Goal: Information Seeking & Learning: Check status

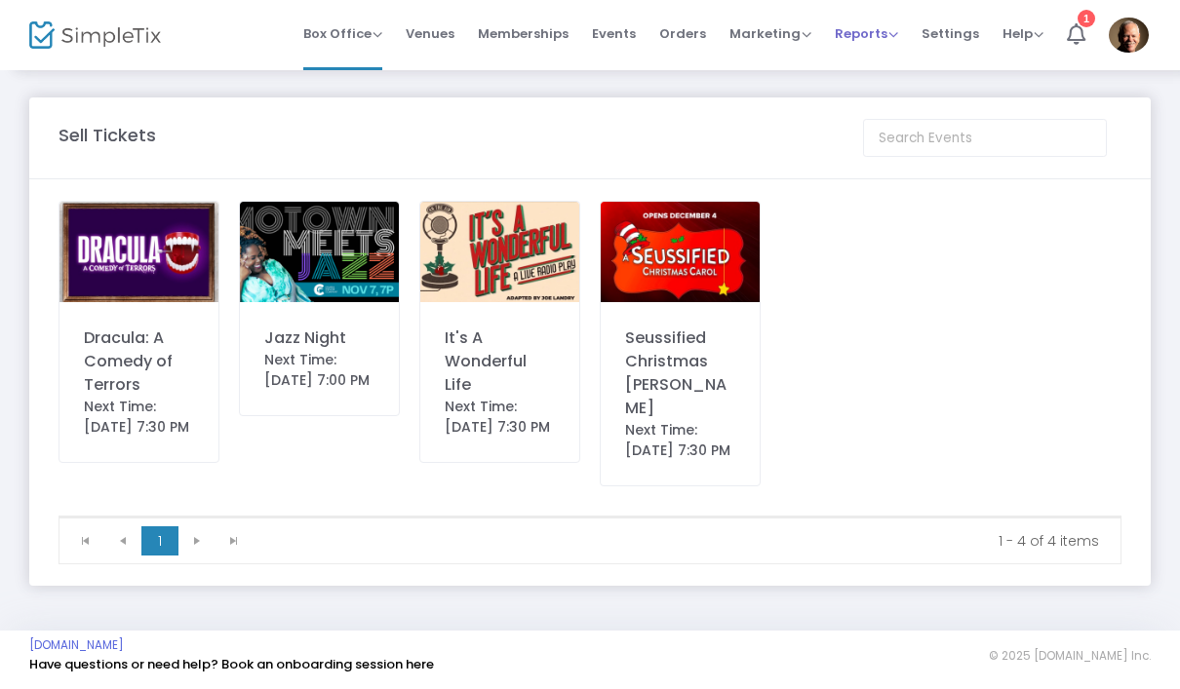
click at [873, 32] on span "Reports" at bounding box center [866, 33] width 63 height 19
click at [916, 101] on li "Sales Reports" at bounding box center [898, 104] width 127 height 38
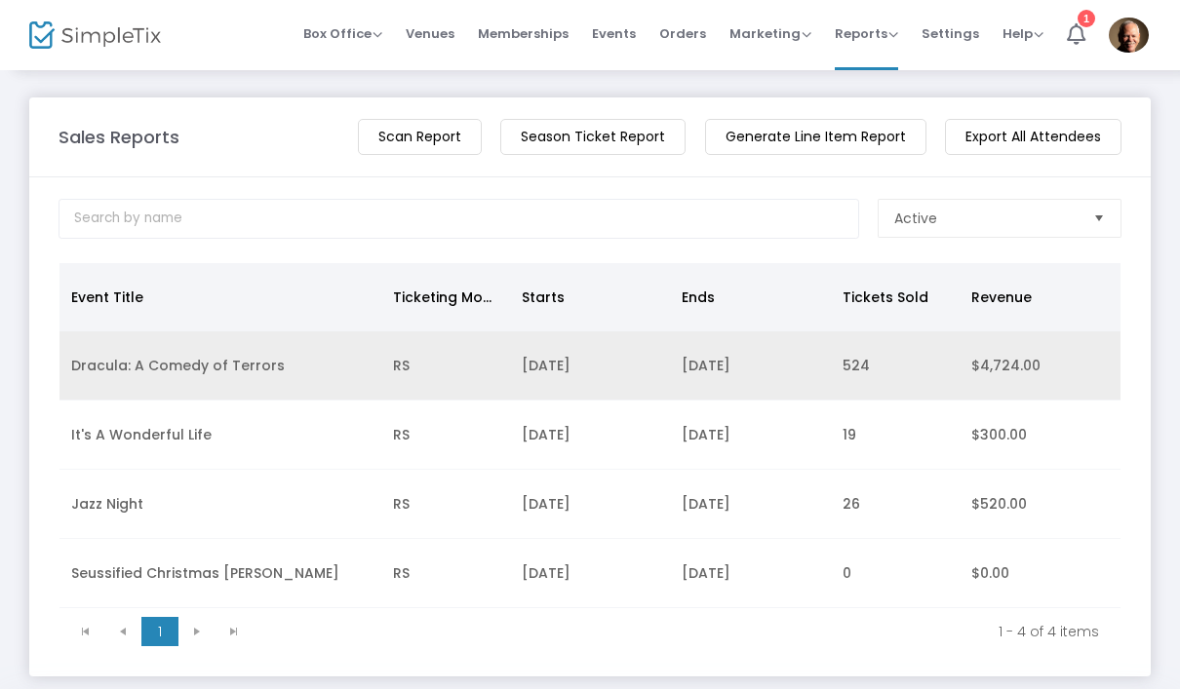
click at [201, 368] on td "Dracula: A Comedy of Terrors" at bounding box center [220, 366] width 322 height 69
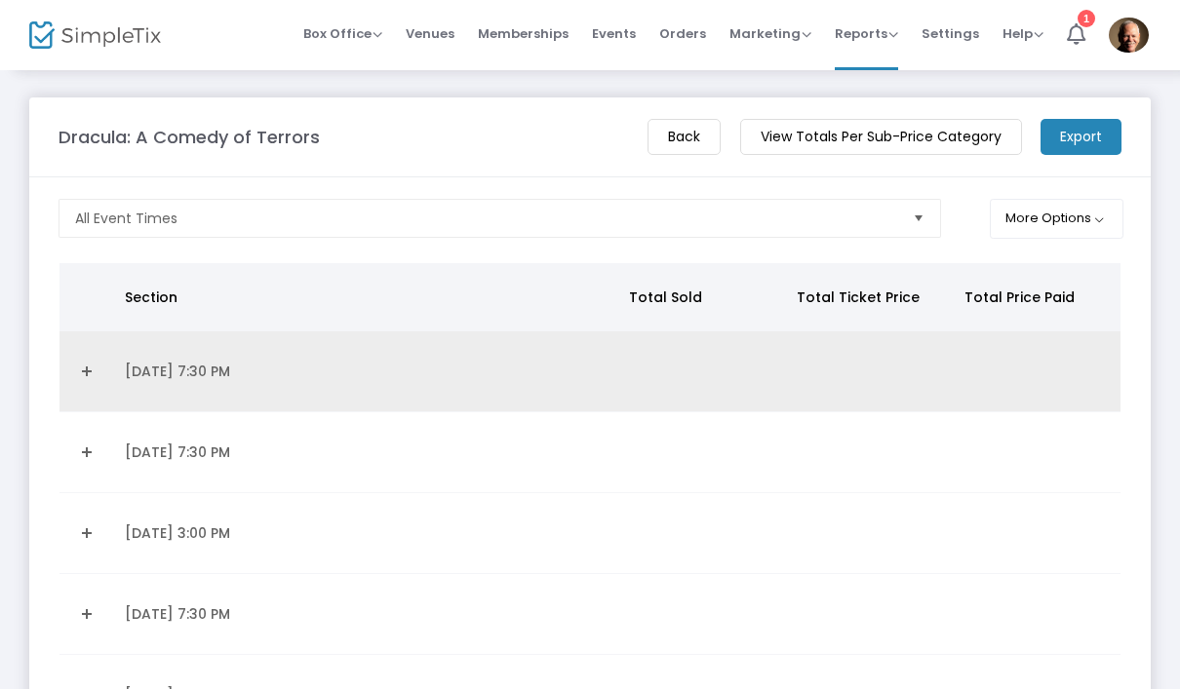
click at [222, 377] on td "[DATE] 7:30 PM" at bounding box center [364, 372] width 503 height 81
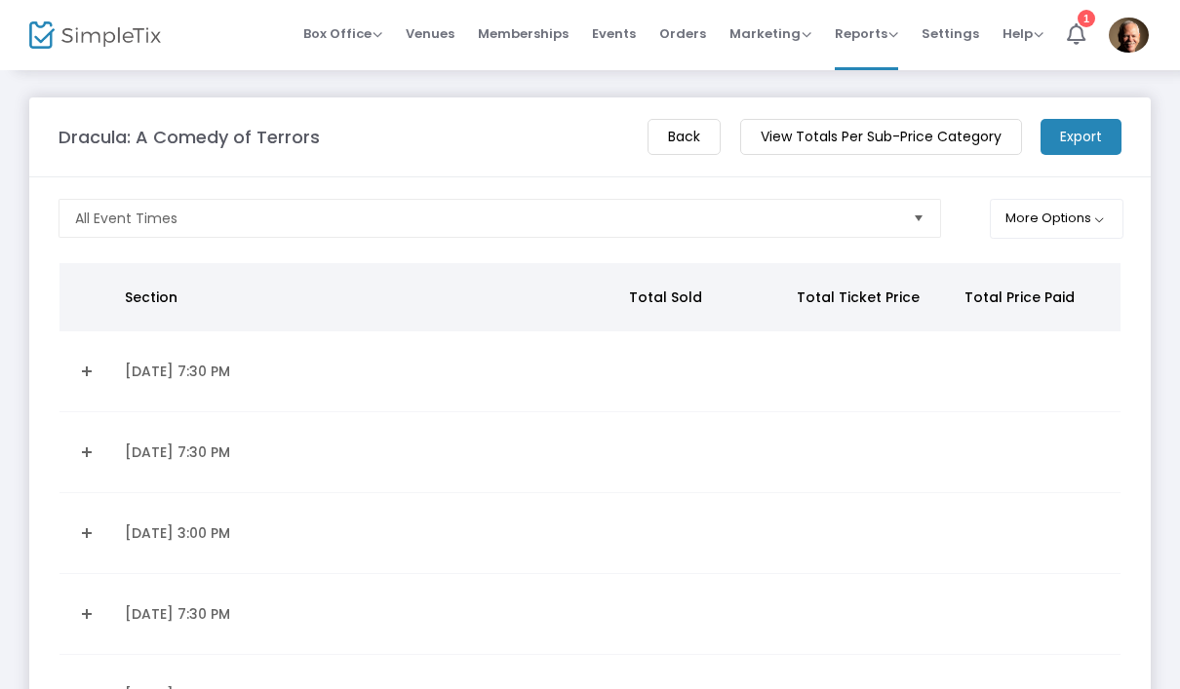
click at [99, 377] on link "Expand Details" at bounding box center [86, 371] width 30 height 31
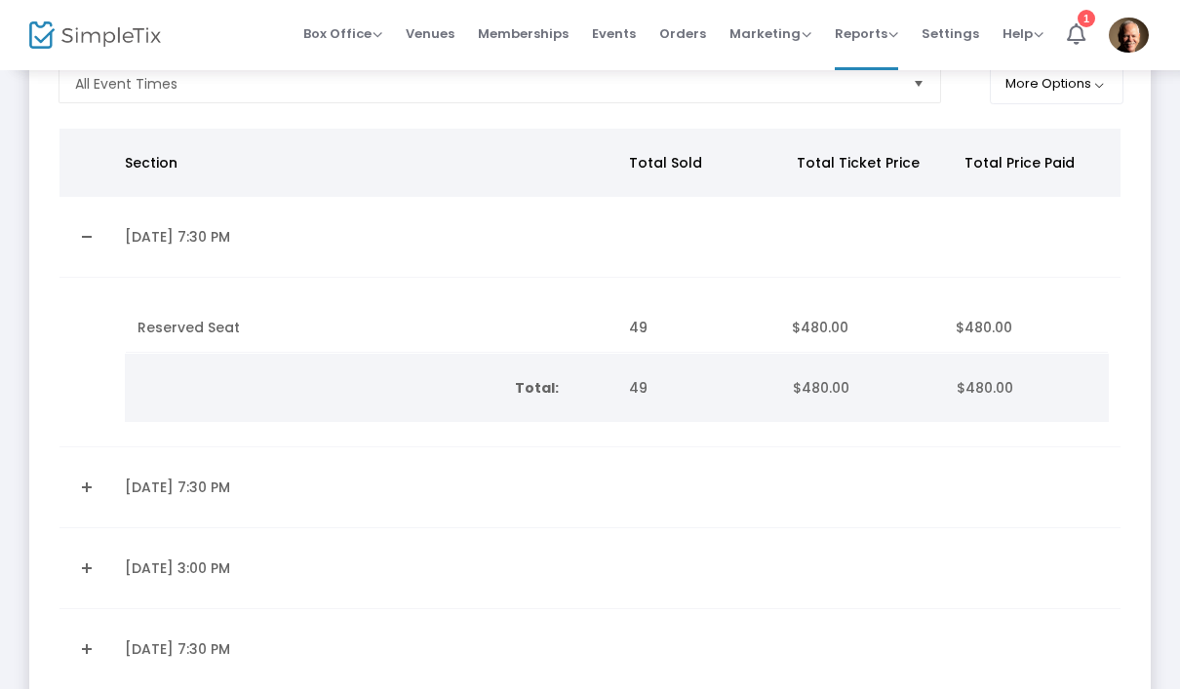
scroll to position [139, 0]
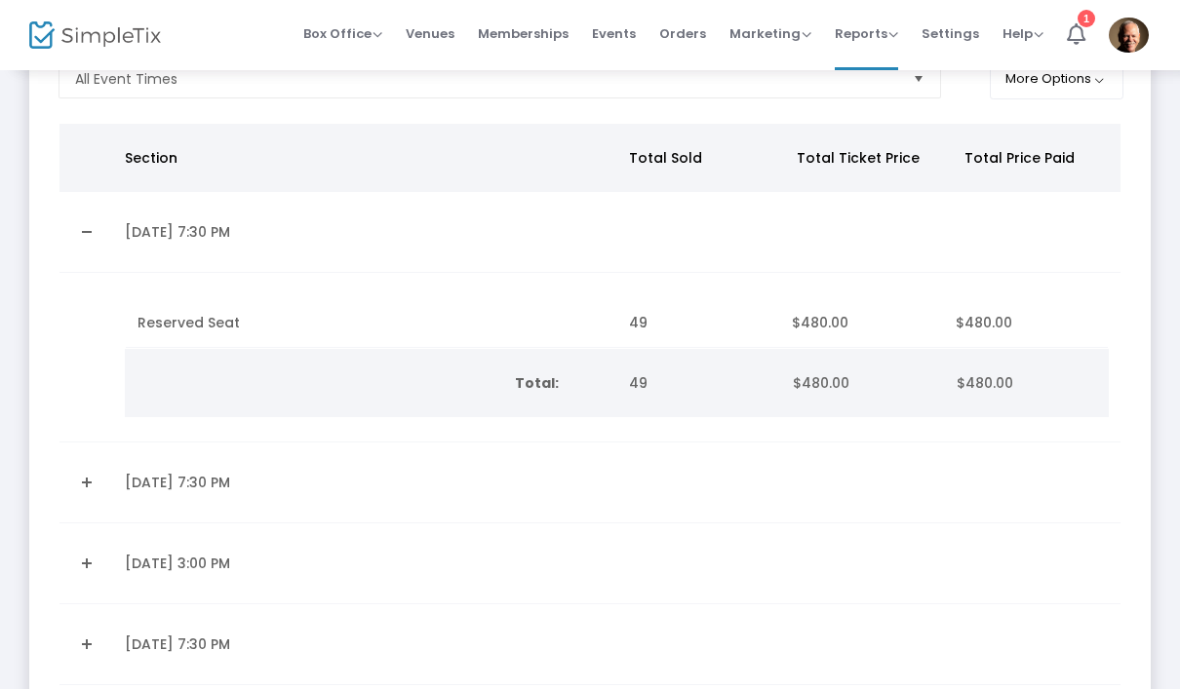
click at [83, 486] on link "Expand Details" at bounding box center [86, 482] width 30 height 31
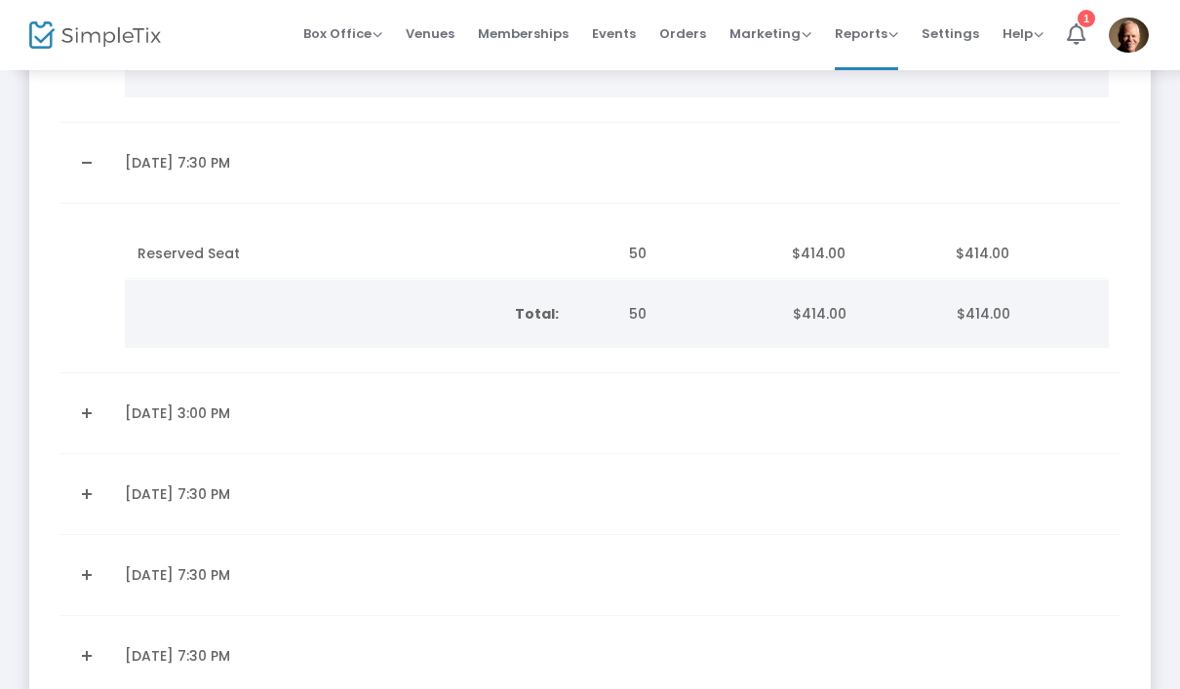
scroll to position [466, 0]
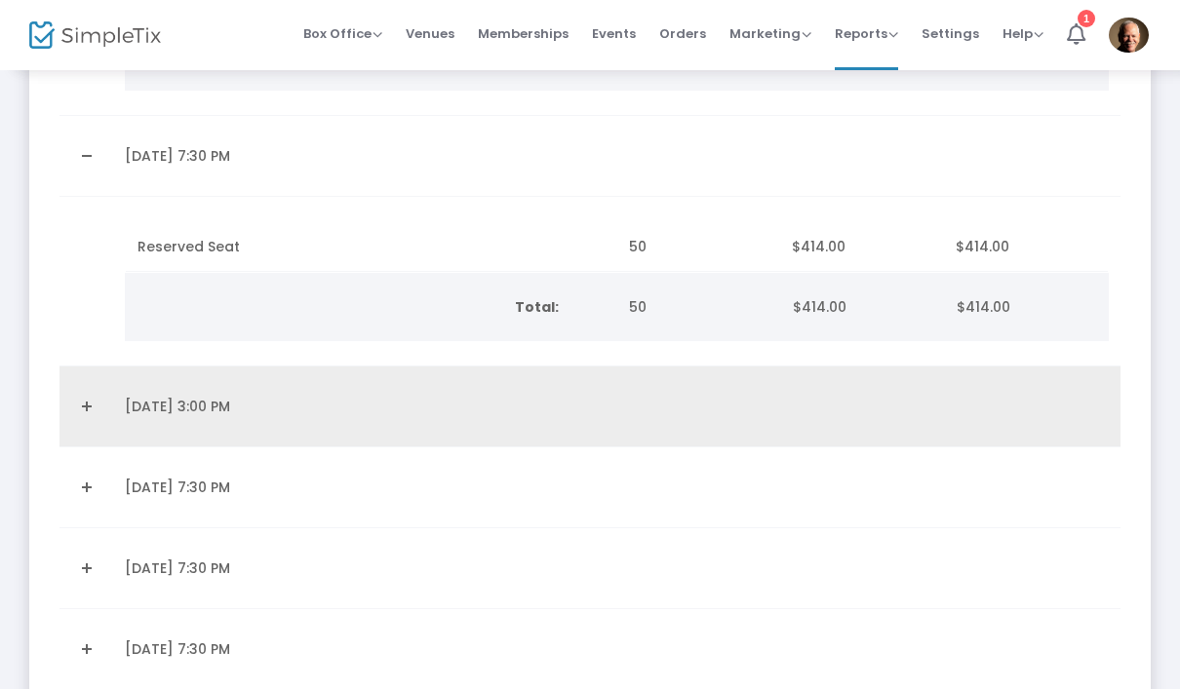
click at [87, 414] on link "Expand Details" at bounding box center [86, 406] width 30 height 31
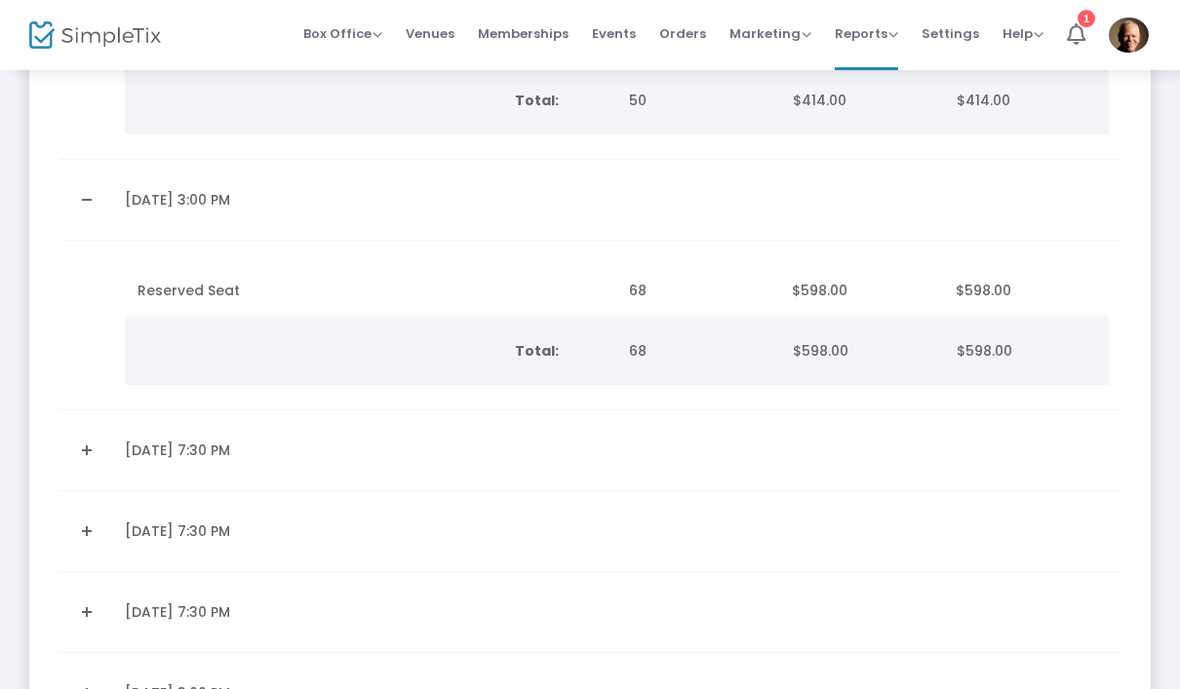
click at [83, 460] on link "Expand Details" at bounding box center [86, 450] width 30 height 31
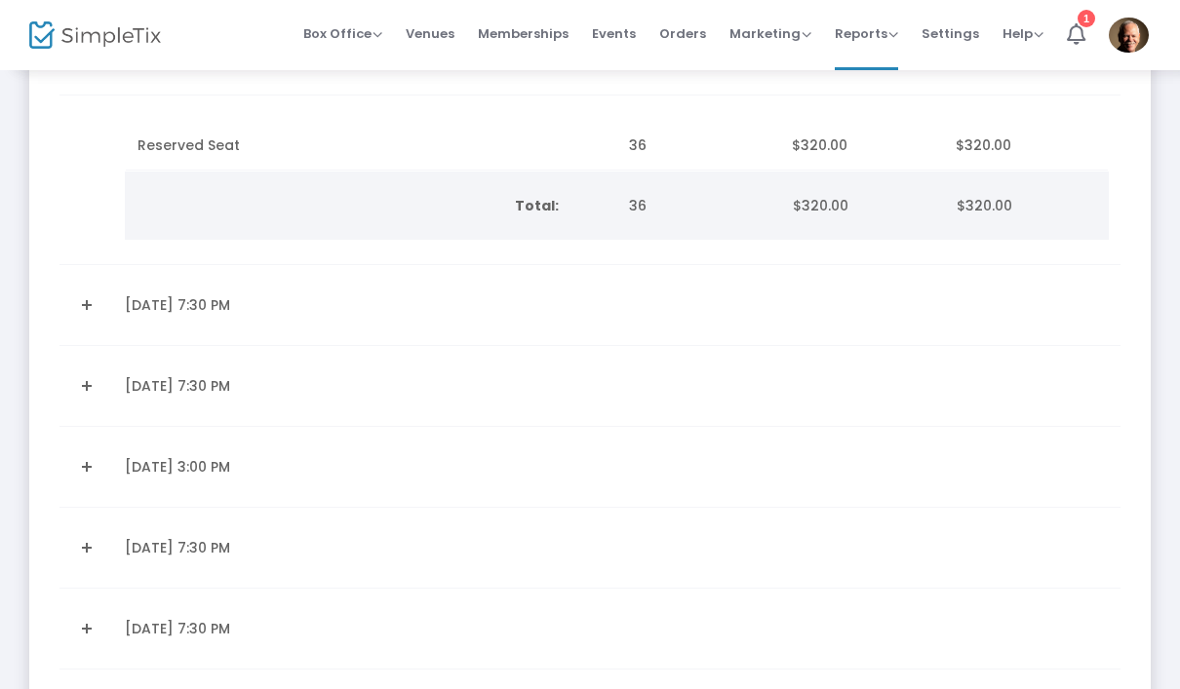
scroll to position [1109, 0]
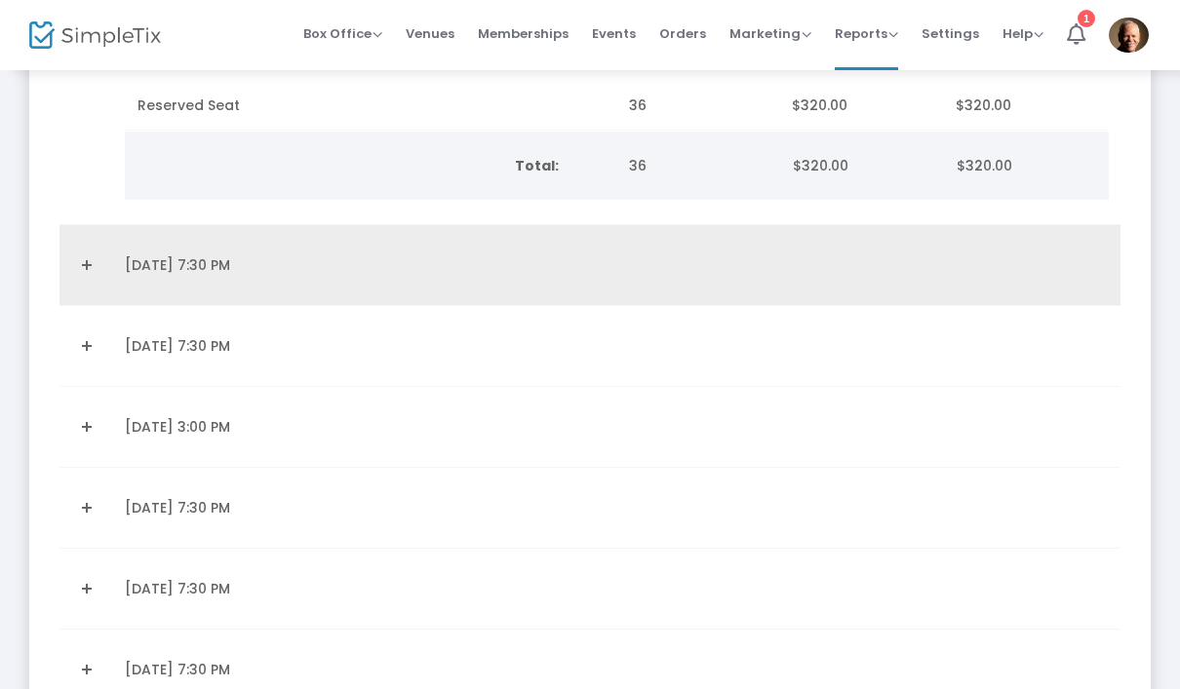
click at [79, 262] on link "Expand Details" at bounding box center [86, 265] width 30 height 31
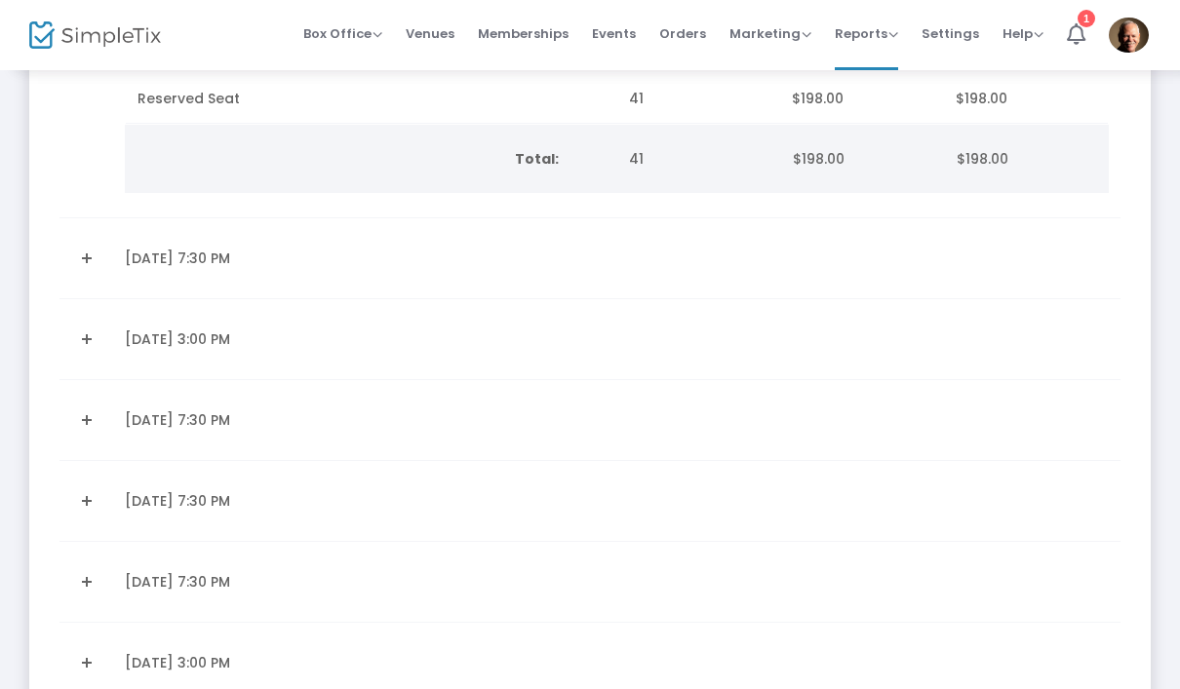
scroll to position [1371, 0]
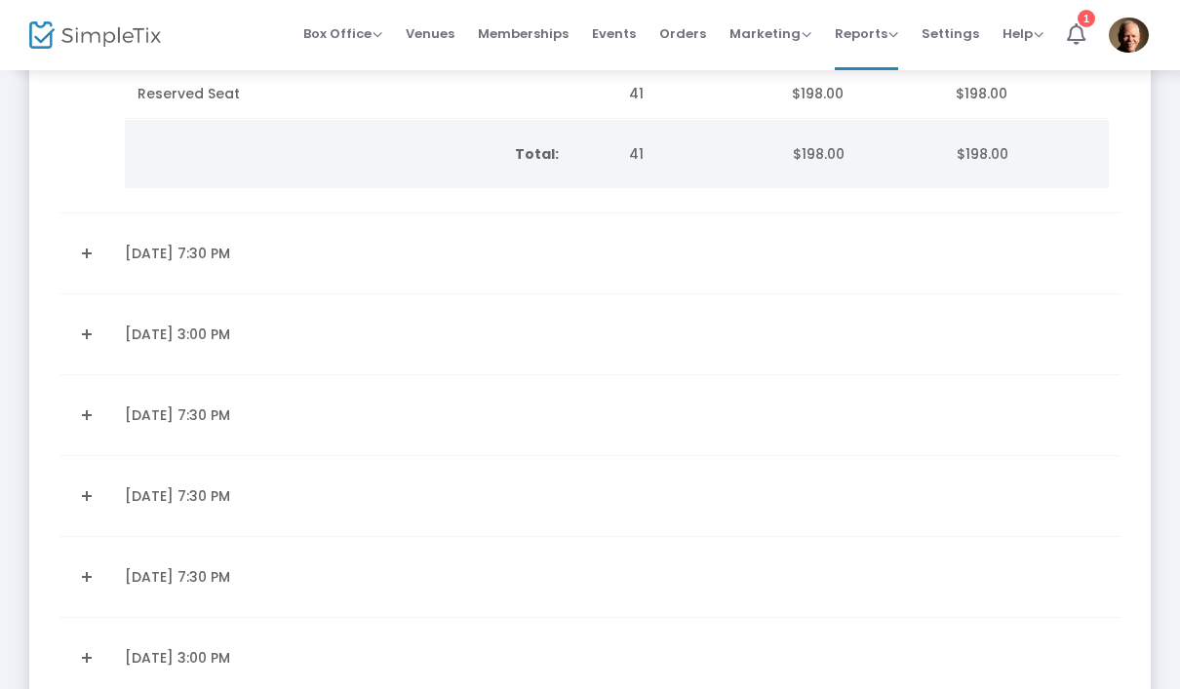
click at [89, 260] on link "Expand Details" at bounding box center [86, 253] width 30 height 31
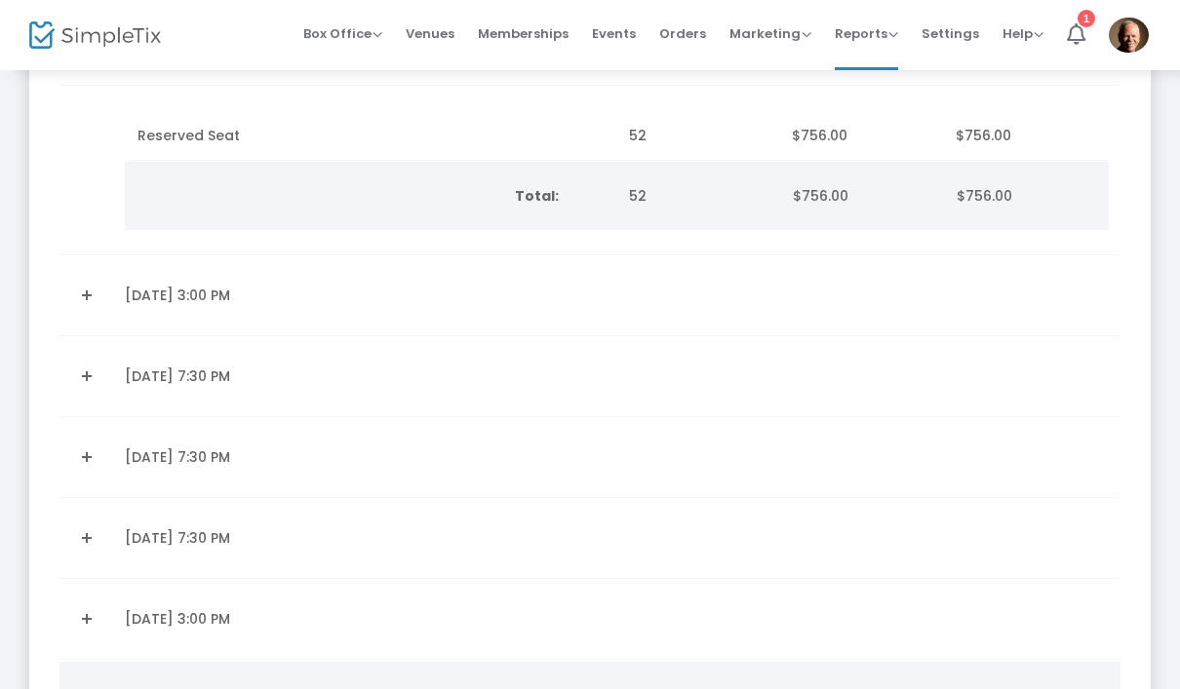
scroll to position [1580, 0]
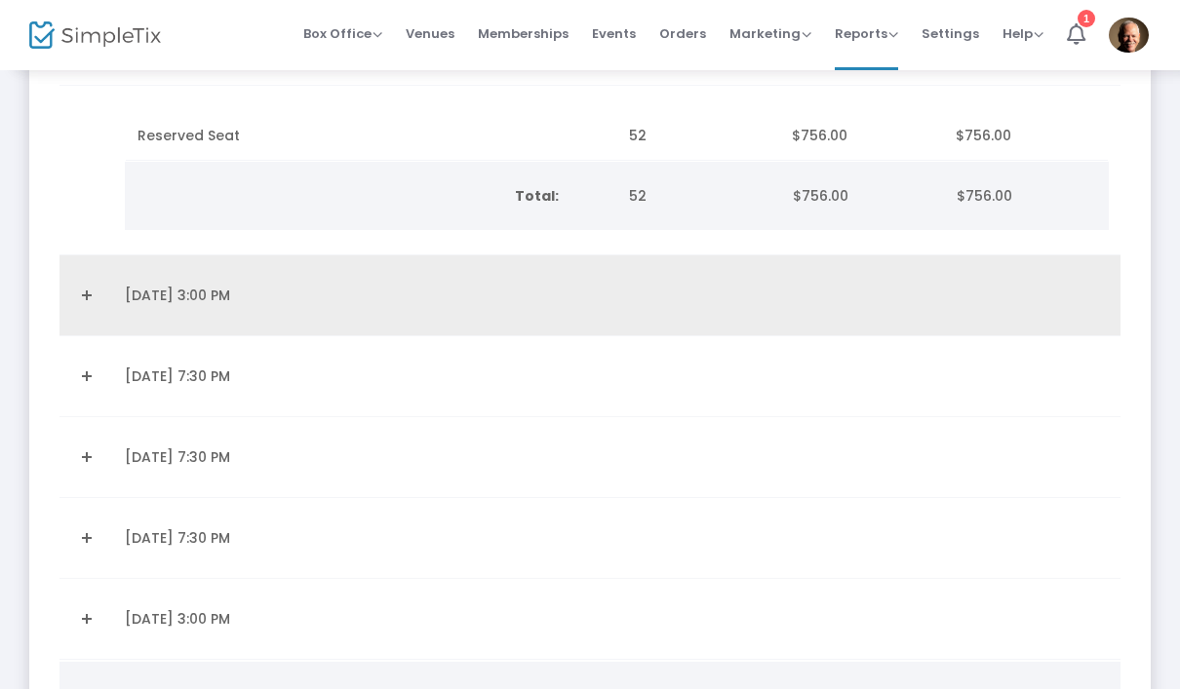
click at [83, 300] on link "Expand Details" at bounding box center [86, 295] width 30 height 31
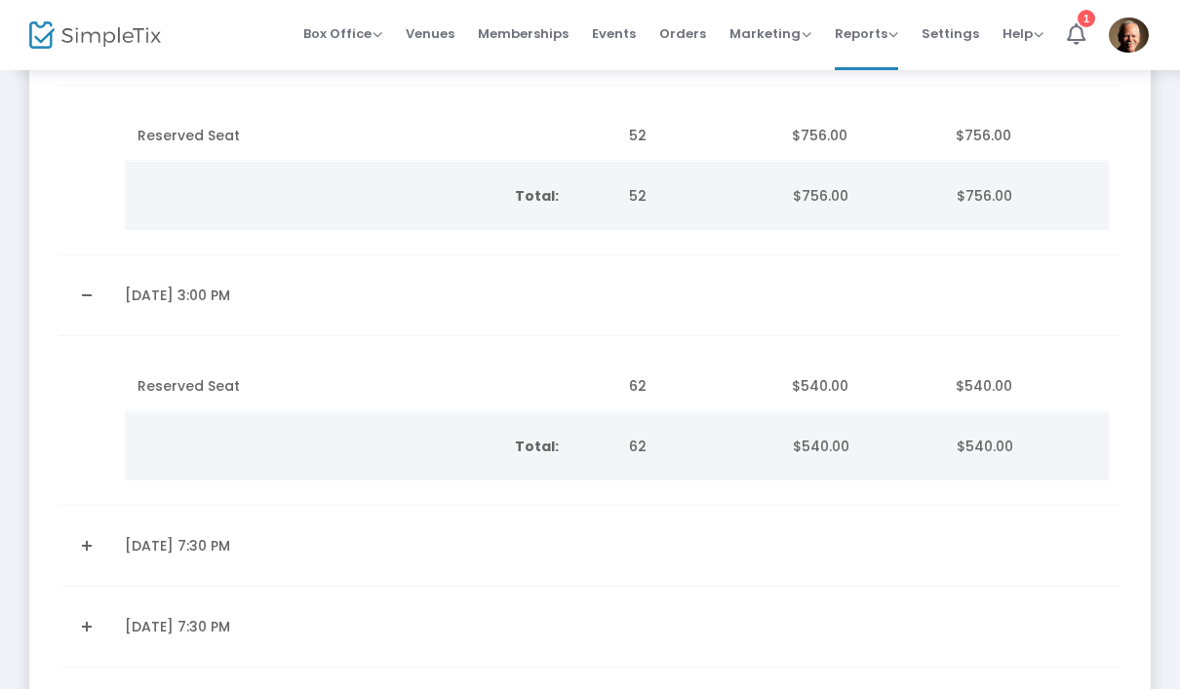
click at [90, 548] on link "Expand Details" at bounding box center [86, 545] width 30 height 31
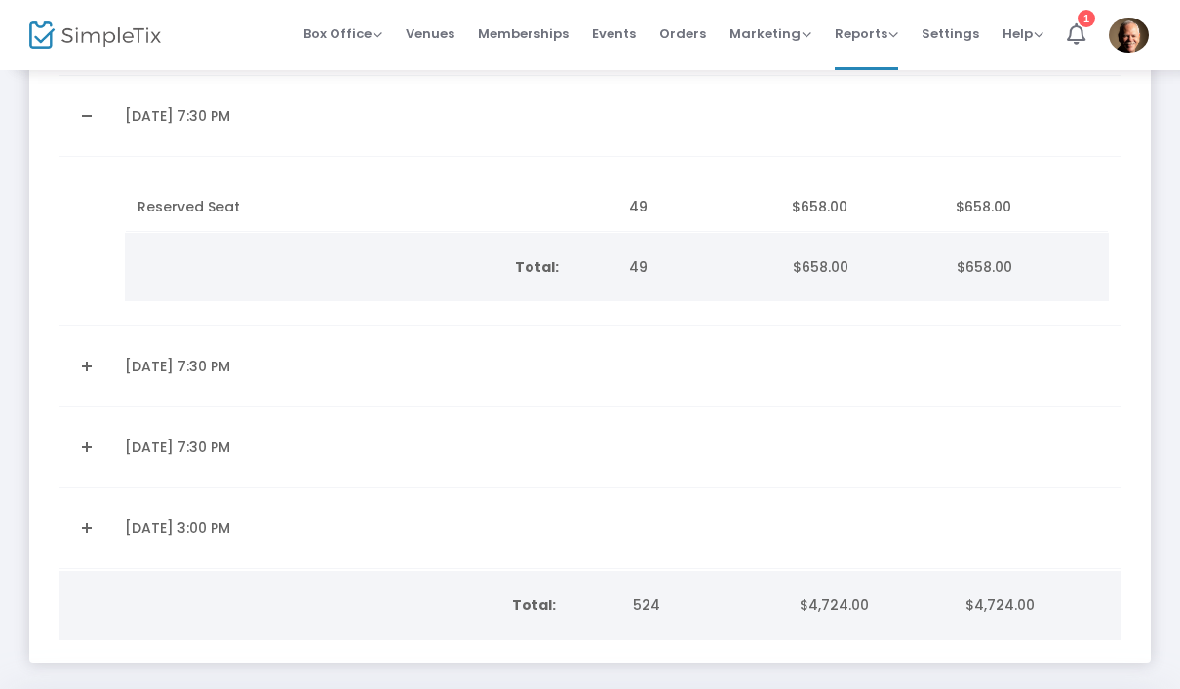
scroll to position [2028, 0]
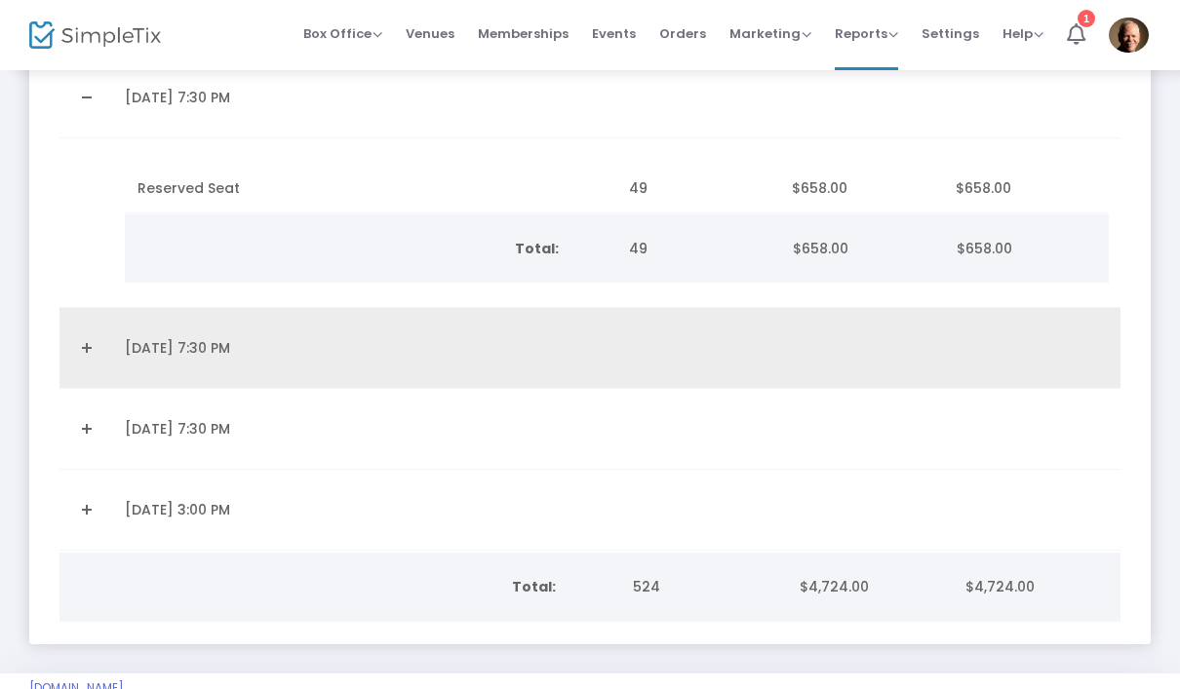
click at [90, 353] on link "Expand Details" at bounding box center [86, 348] width 30 height 31
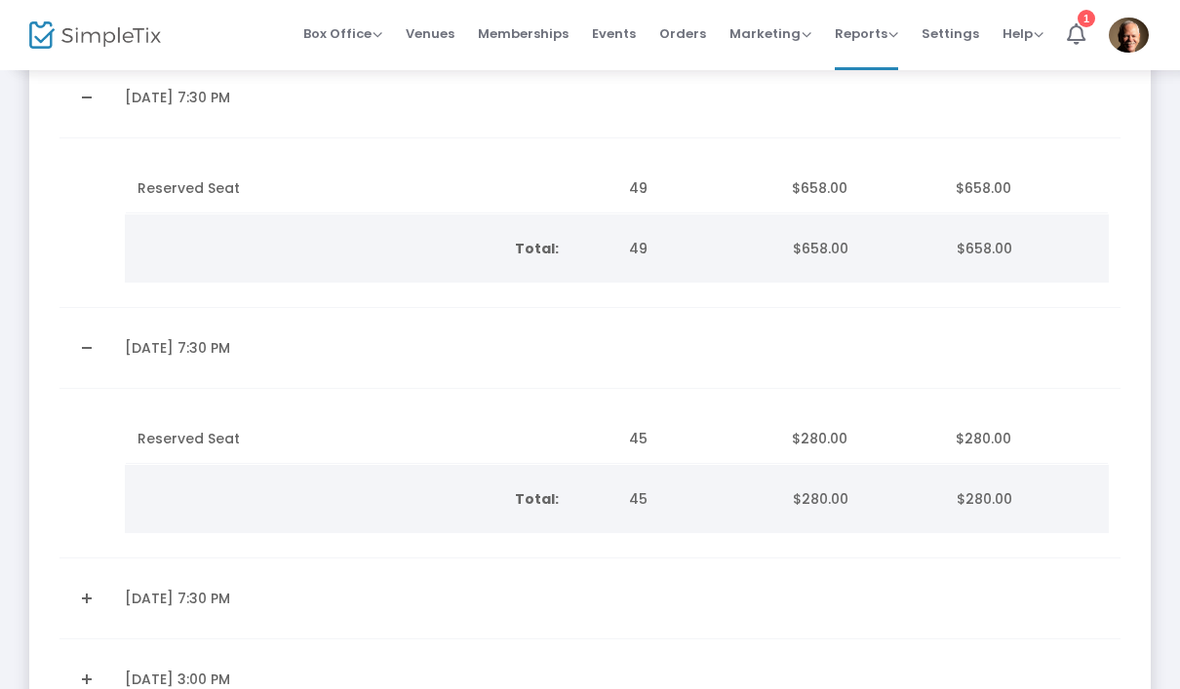
click at [97, 597] on link "Expand Details" at bounding box center [86, 598] width 30 height 31
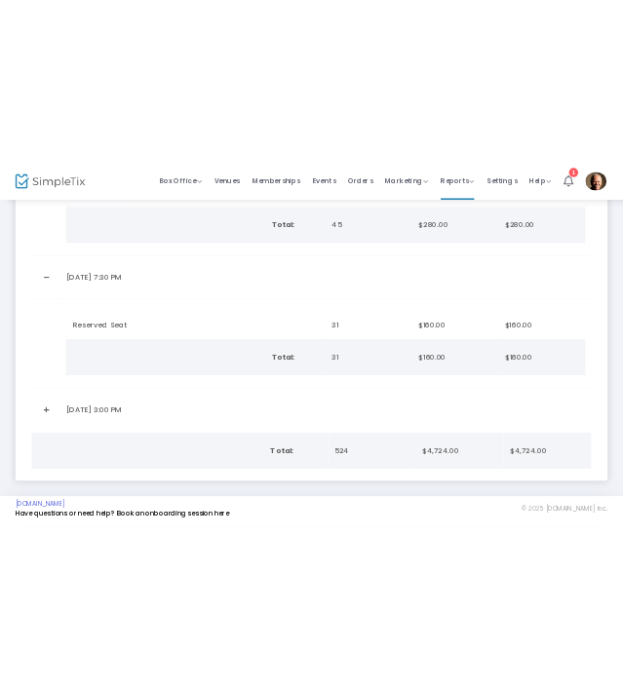
scroll to position [2410, 0]
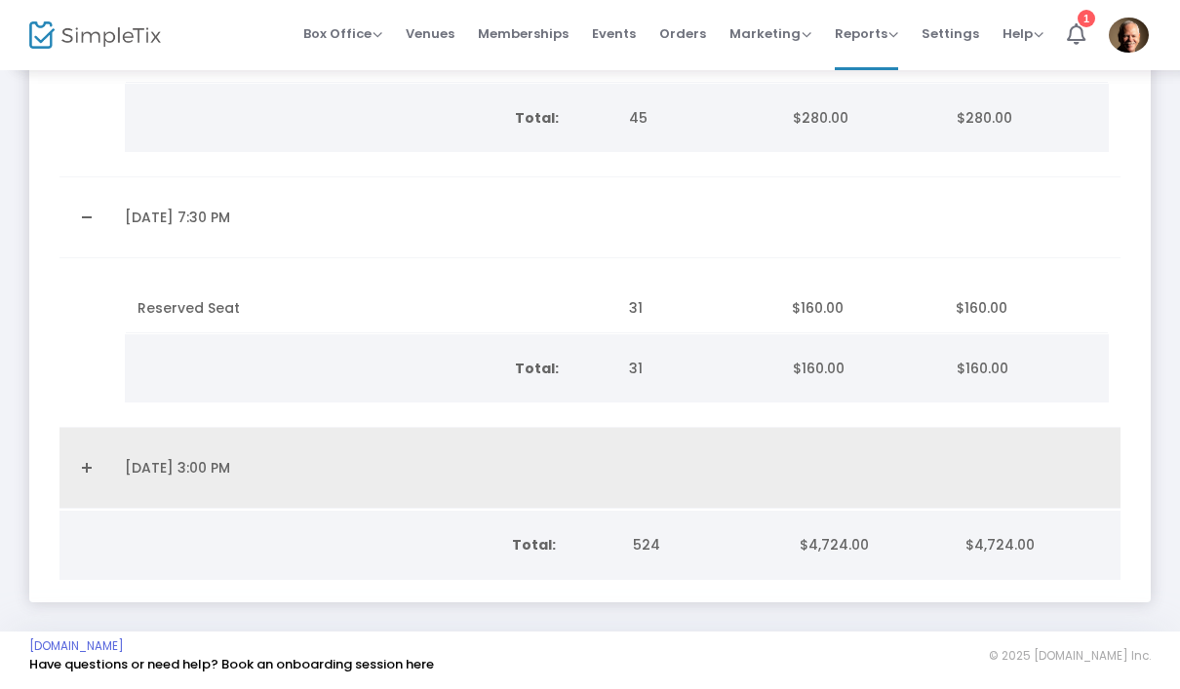
click at [89, 465] on link "Expand Details" at bounding box center [86, 467] width 30 height 31
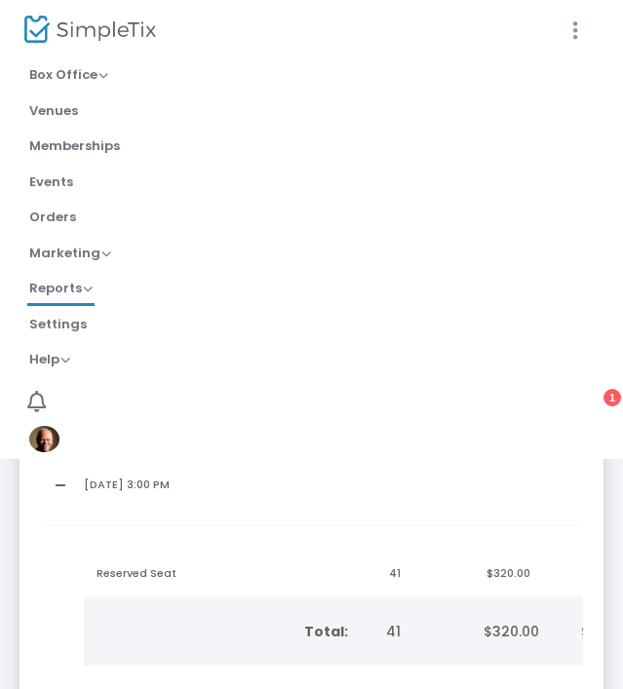
click at [582, 28] on icon at bounding box center [576, 31] width 18 height 24
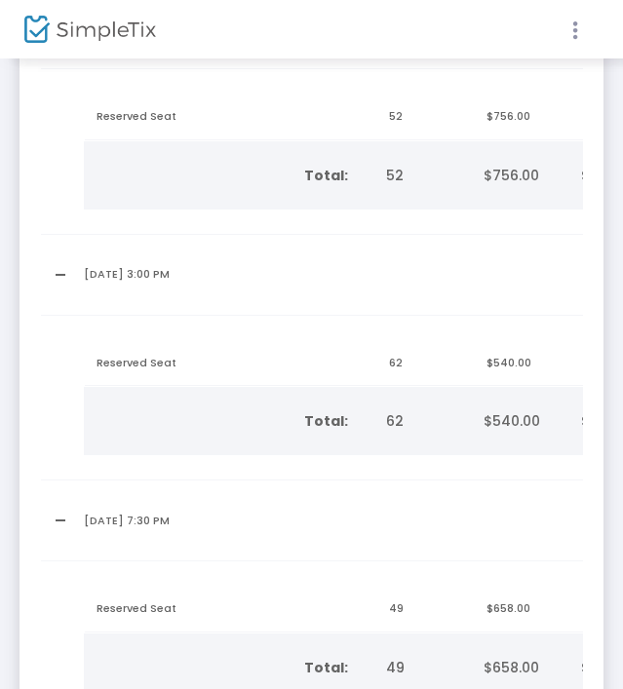
scroll to position [1624, 0]
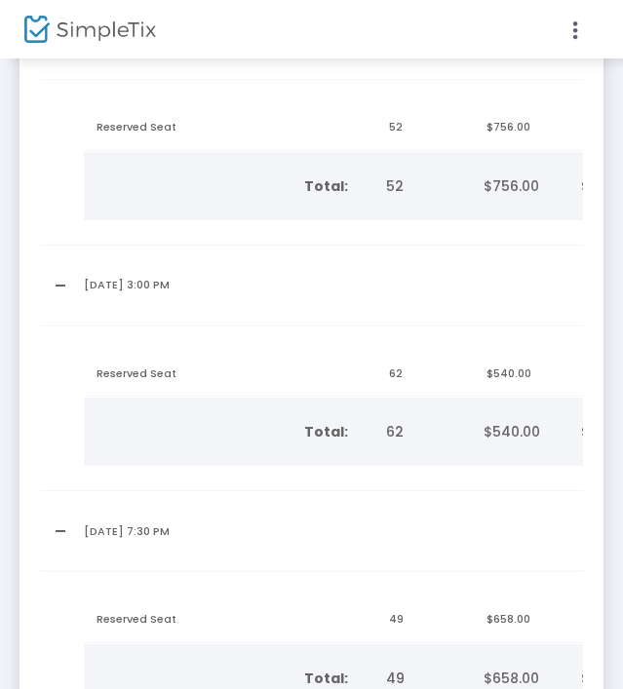
click at [507, 491] on td "Data table" at bounding box center [511, 531] width 98 height 81
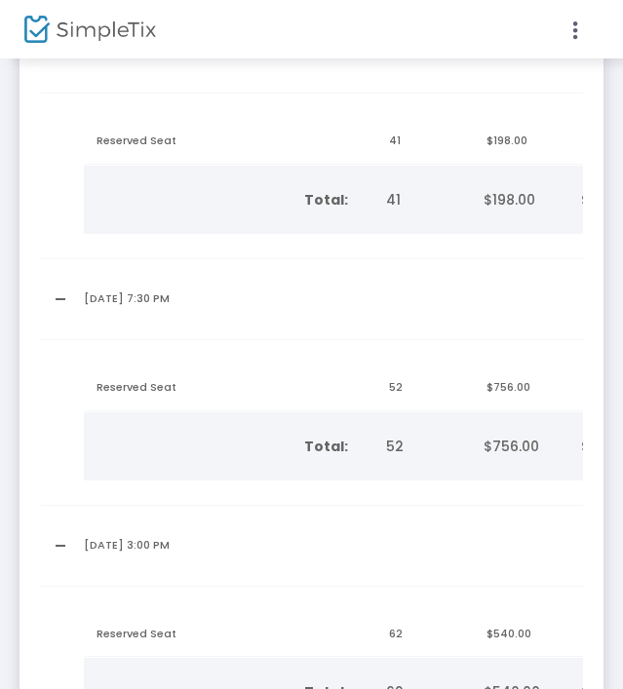
scroll to position [1363, 0]
click at [515, 496] on td "sectionTitle totalTickets ticketPrice pricePaid Reserved Seat 52 $756.00 $756.0…" at bounding box center [364, 423] width 585 height 166
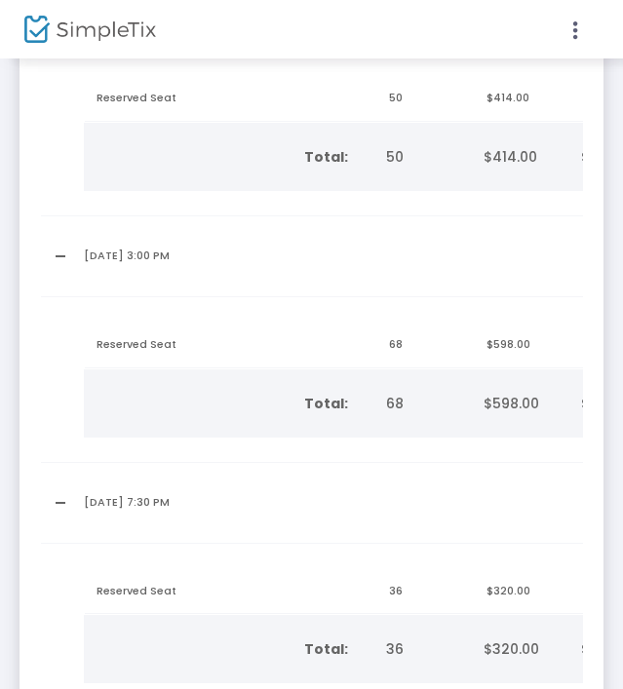
scroll to position [612, 0]
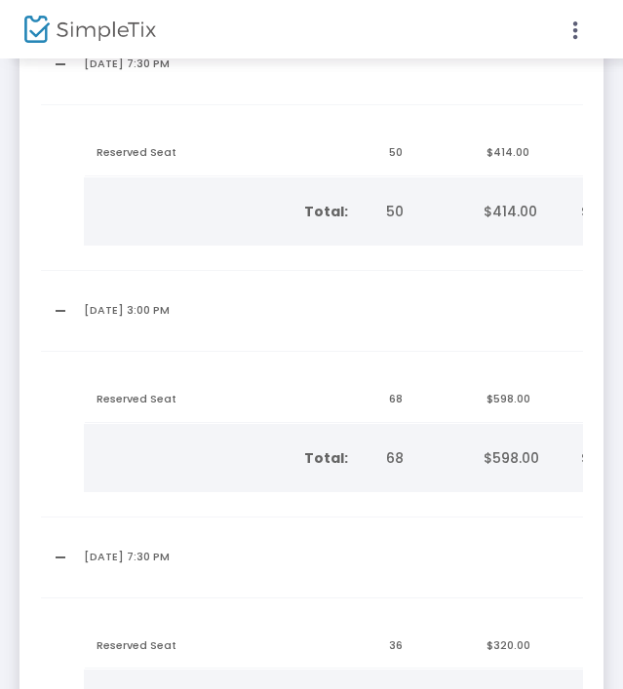
click at [512, 483] on th "$598.00" at bounding box center [523, 458] width 98 height 68
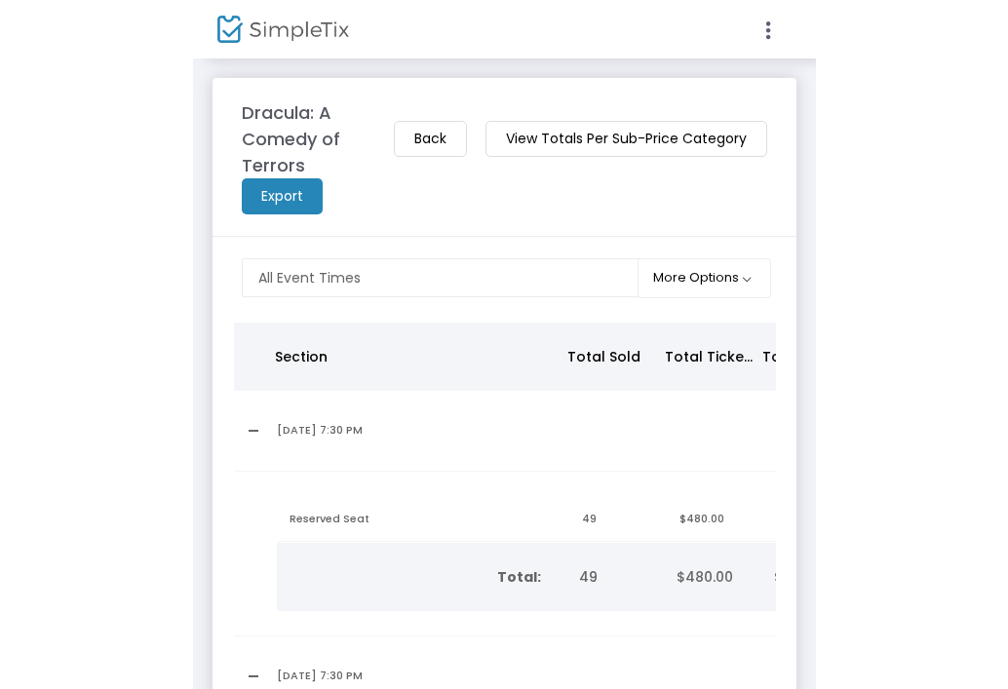
scroll to position [0, 0]
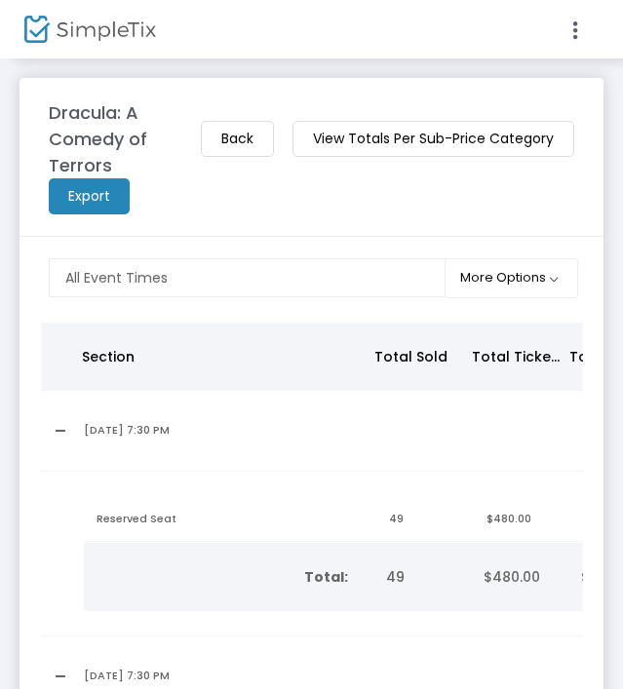
click at [557, 642] on td "Data table" at bounding box center [511, 677] width 98 height 81
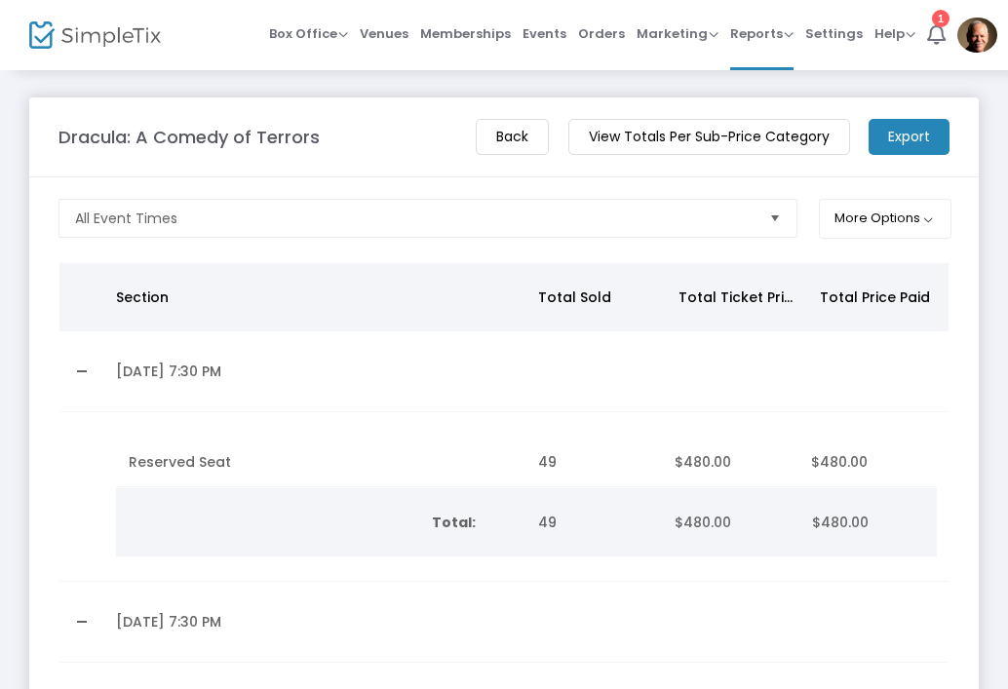
scroll to position [3, 0]
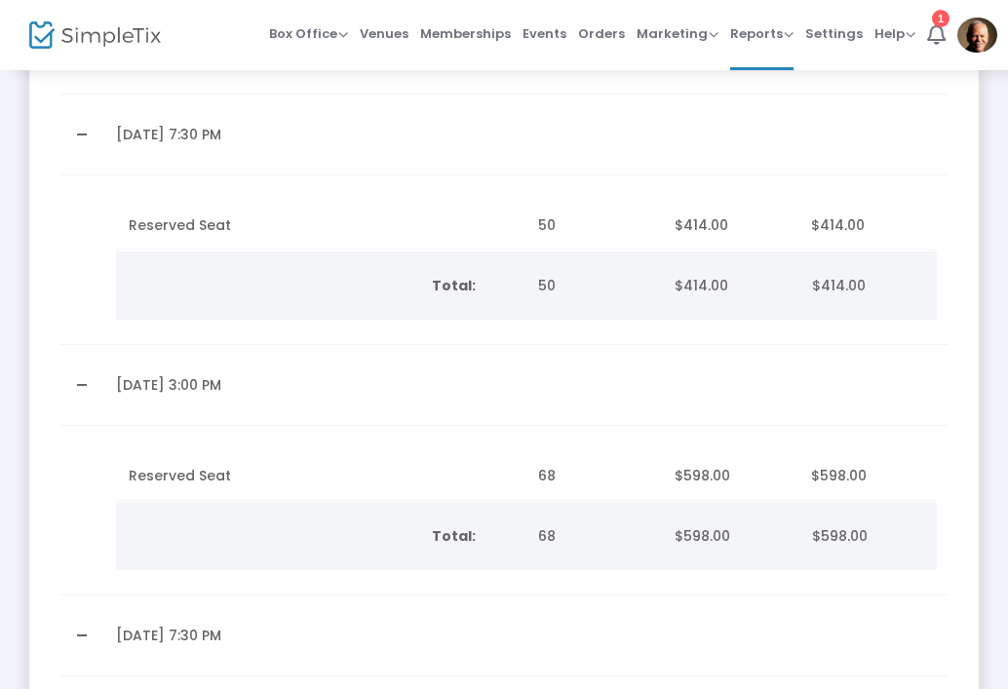
scroll to position [551, 0]
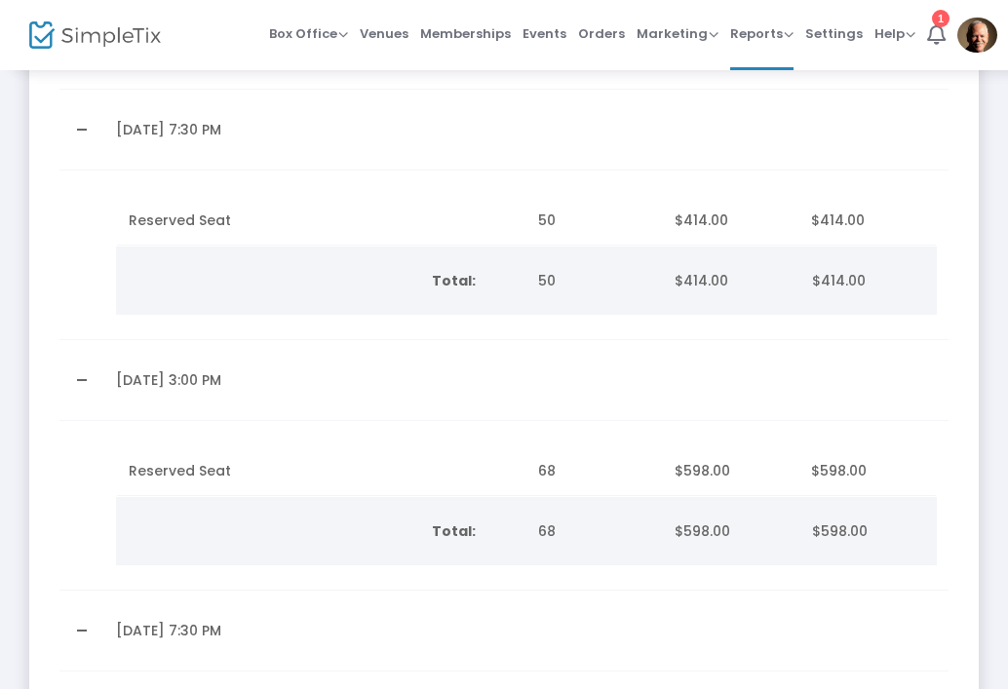
scroll to position [530, 0]
